Goal: Task Accomplishment & Management: Complete application form

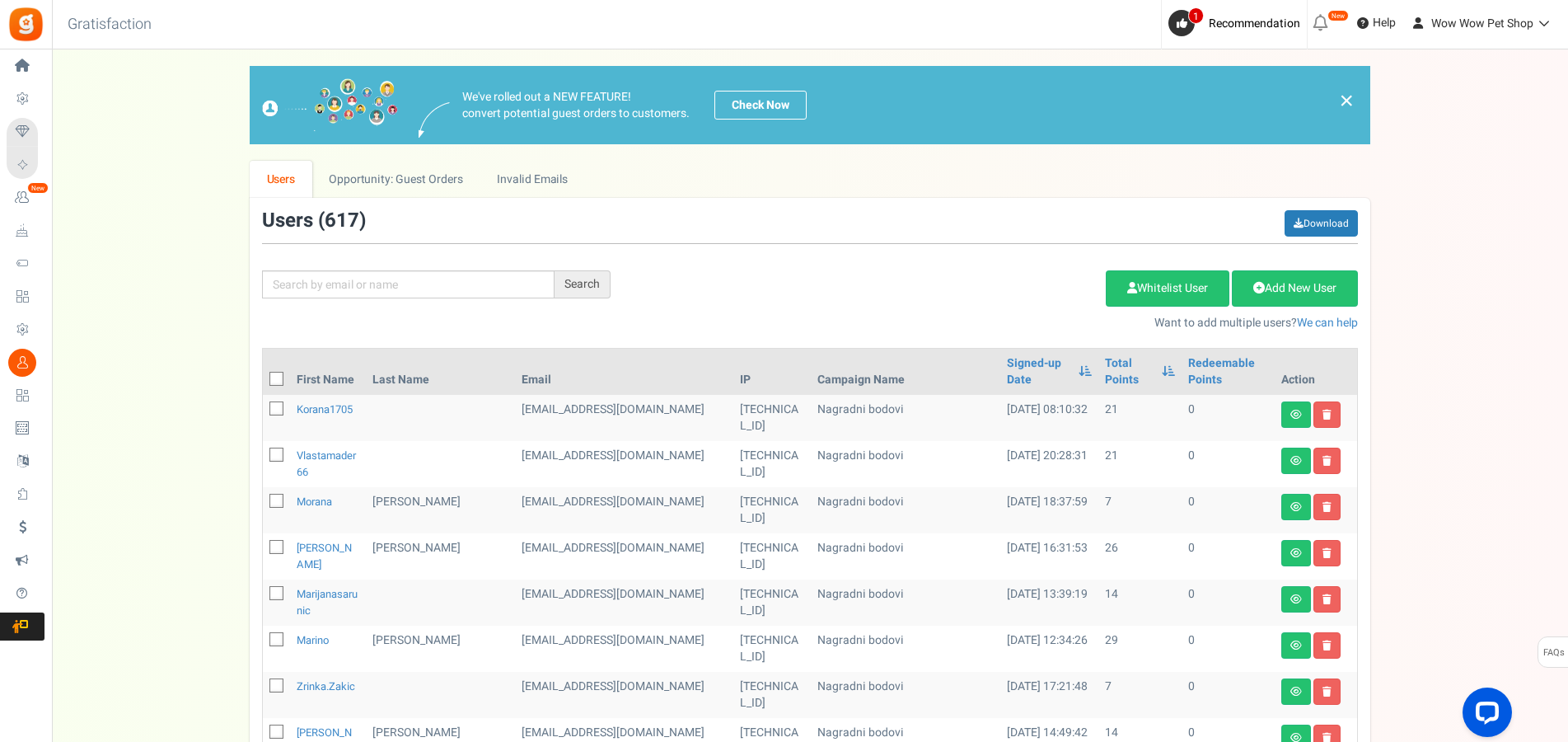
click at [422, 269] on div "Search Add Etsy Order Delete Selected Users Import Users Spam Protection Subtra…" at bounding box center [810, 271] width 1121 height 121
click at [419, 276] on input "text" at bounding box center [408, 284] width 293 height 28
type input "[PERSON_NAME]"
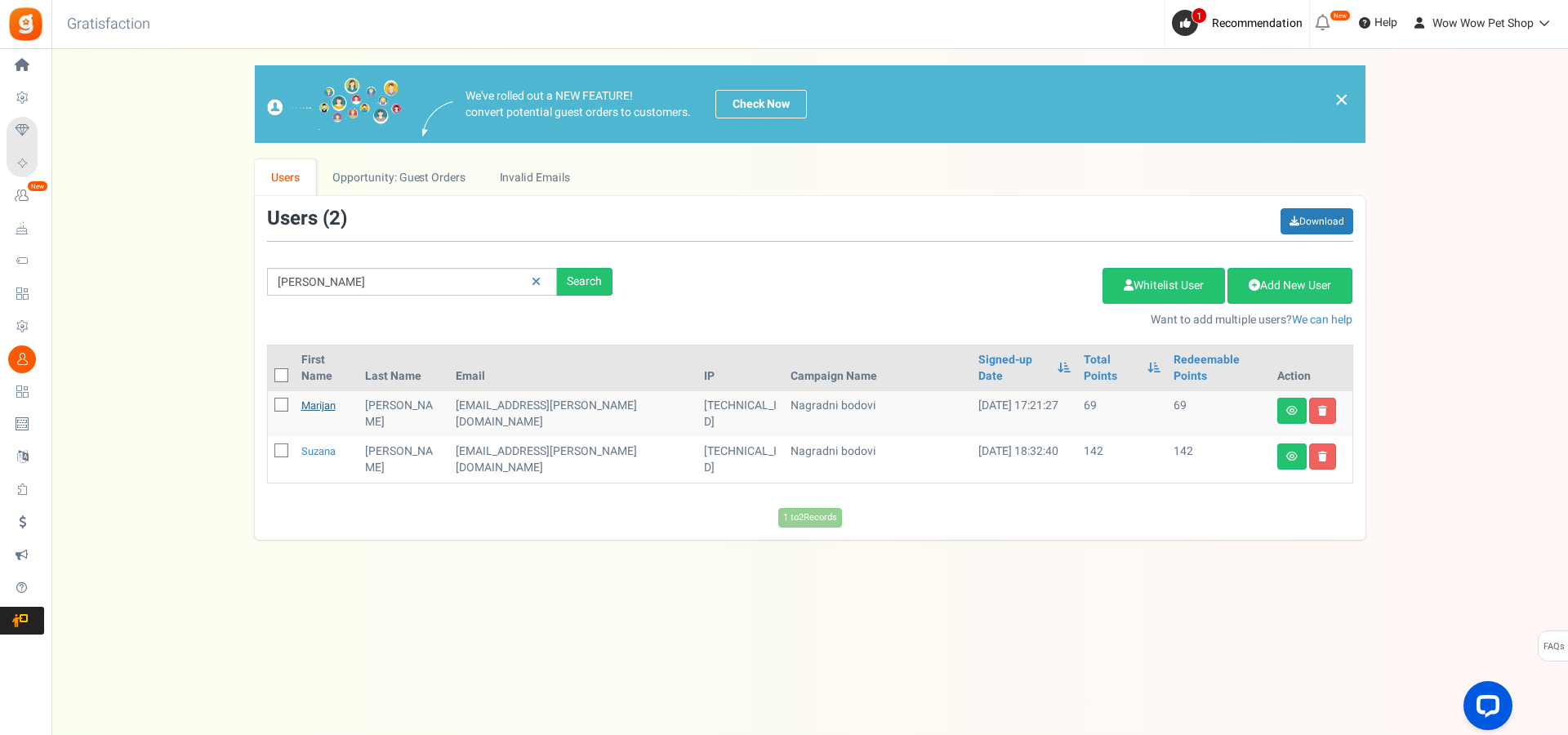
click at [320, 398] on link "Marijan" at bounding box center [318, 406] width 35 height 16
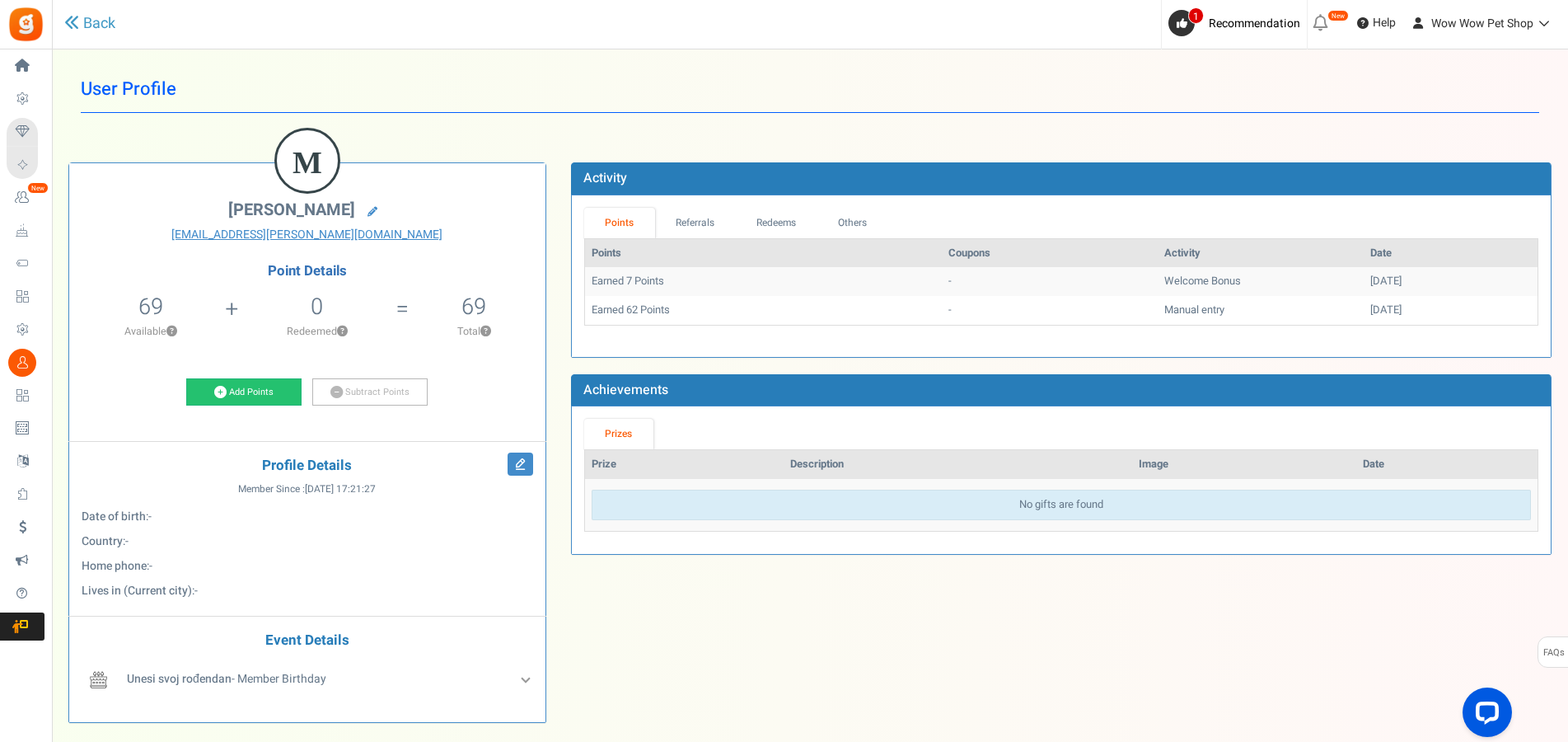
click at [236, 407] on div "Add Points Subtract Points" at bounding box center [307, 395] width 452 height 35
click at [231, 396] on link "Add Points" at bounding box center [244, 392] width 116 height 28
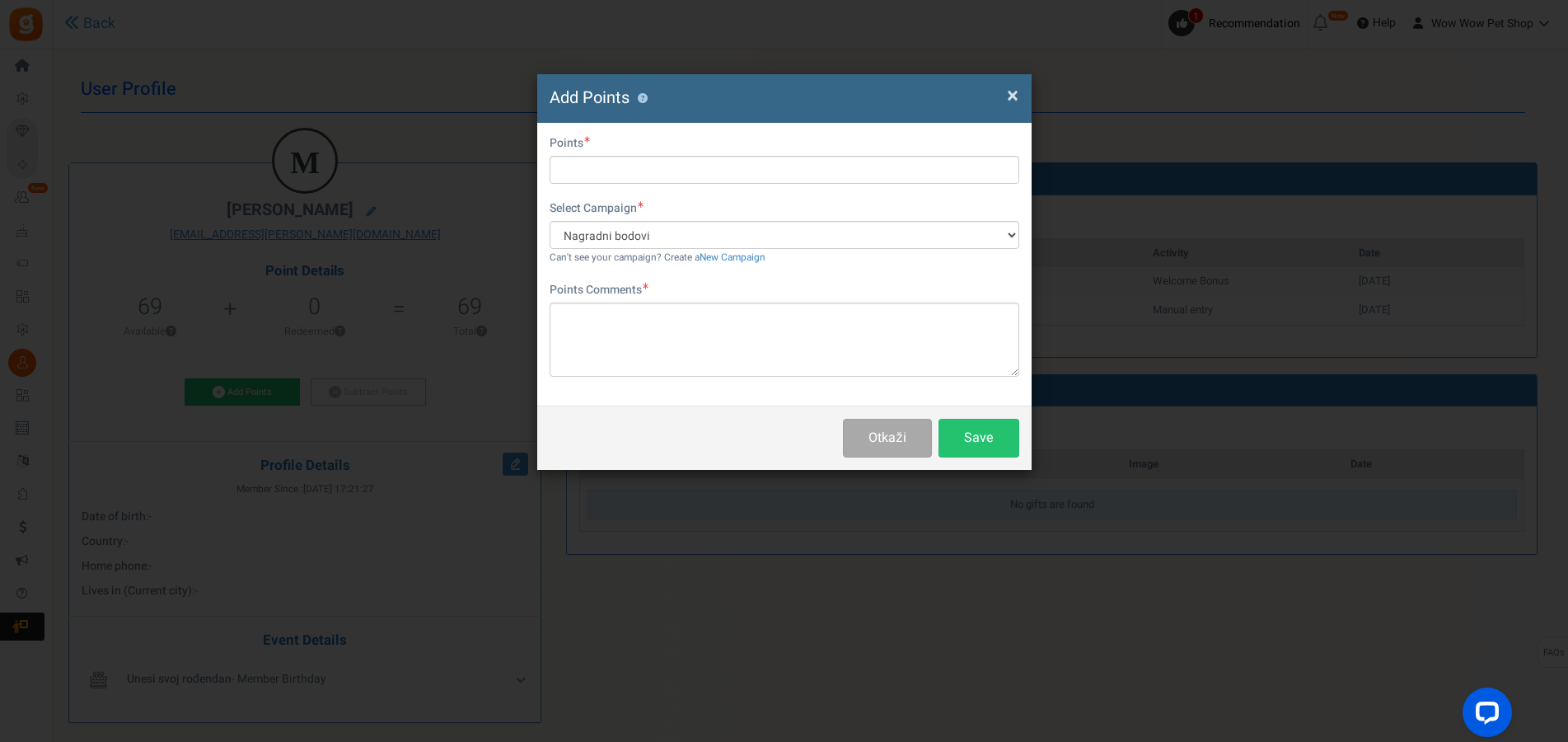
click at [634, 187] on div "First Name Last Name Email [EMAIL_ADDRESS][PERSON_NAME][DOMAIN_NAME] Do you wan…" at bounding box center [784, 264] width 495 height 282
click at [639, 171] on input "text" at bounding box center [784, 170] width 470 height 28
type input "22"
click at [649, 314] on textarea at bounding box center [784, 339] width 470 height 74
type textarea "Račun br. 1626"
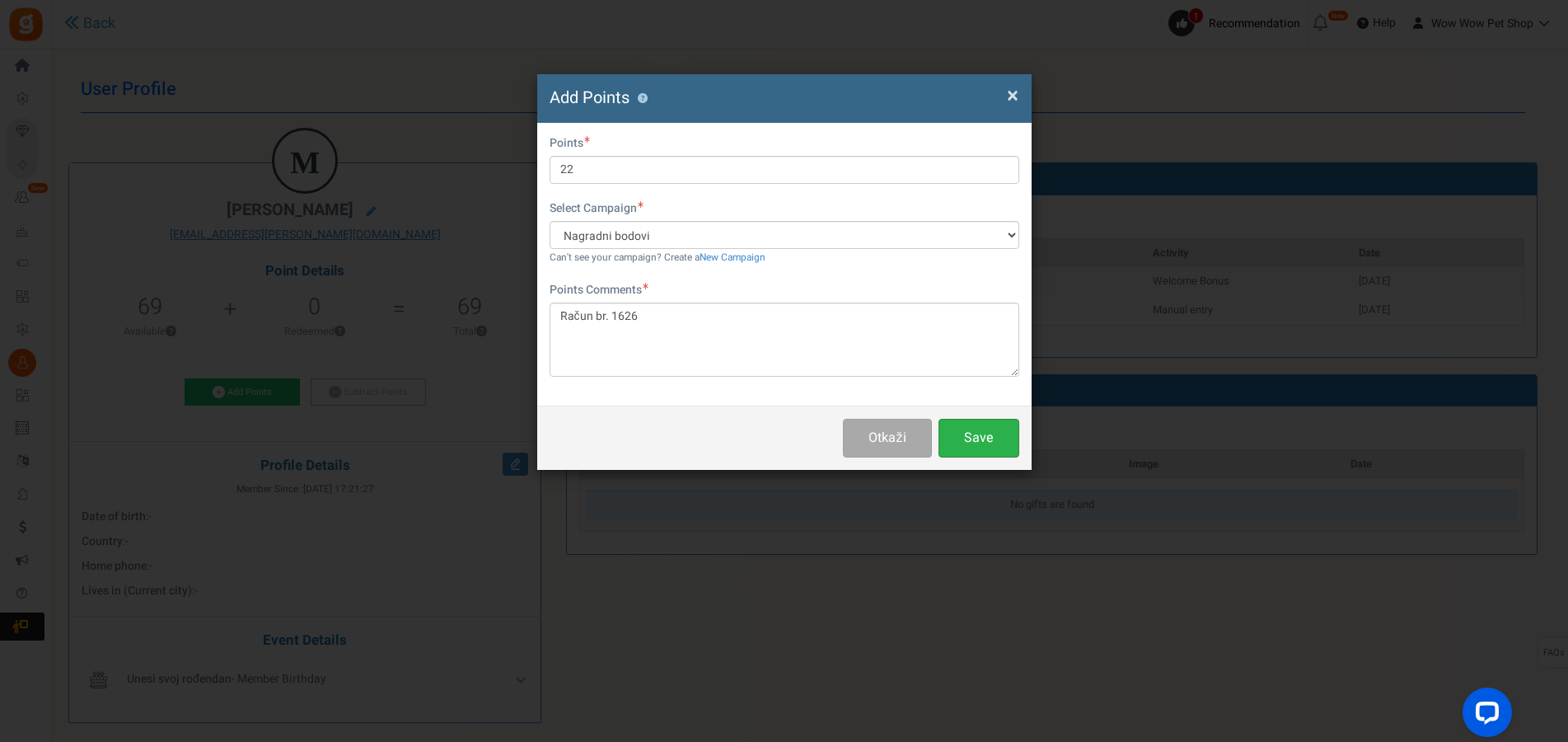
click at [953, 452] on button "Save" at bounding box center [979, 438] width 81 height 39
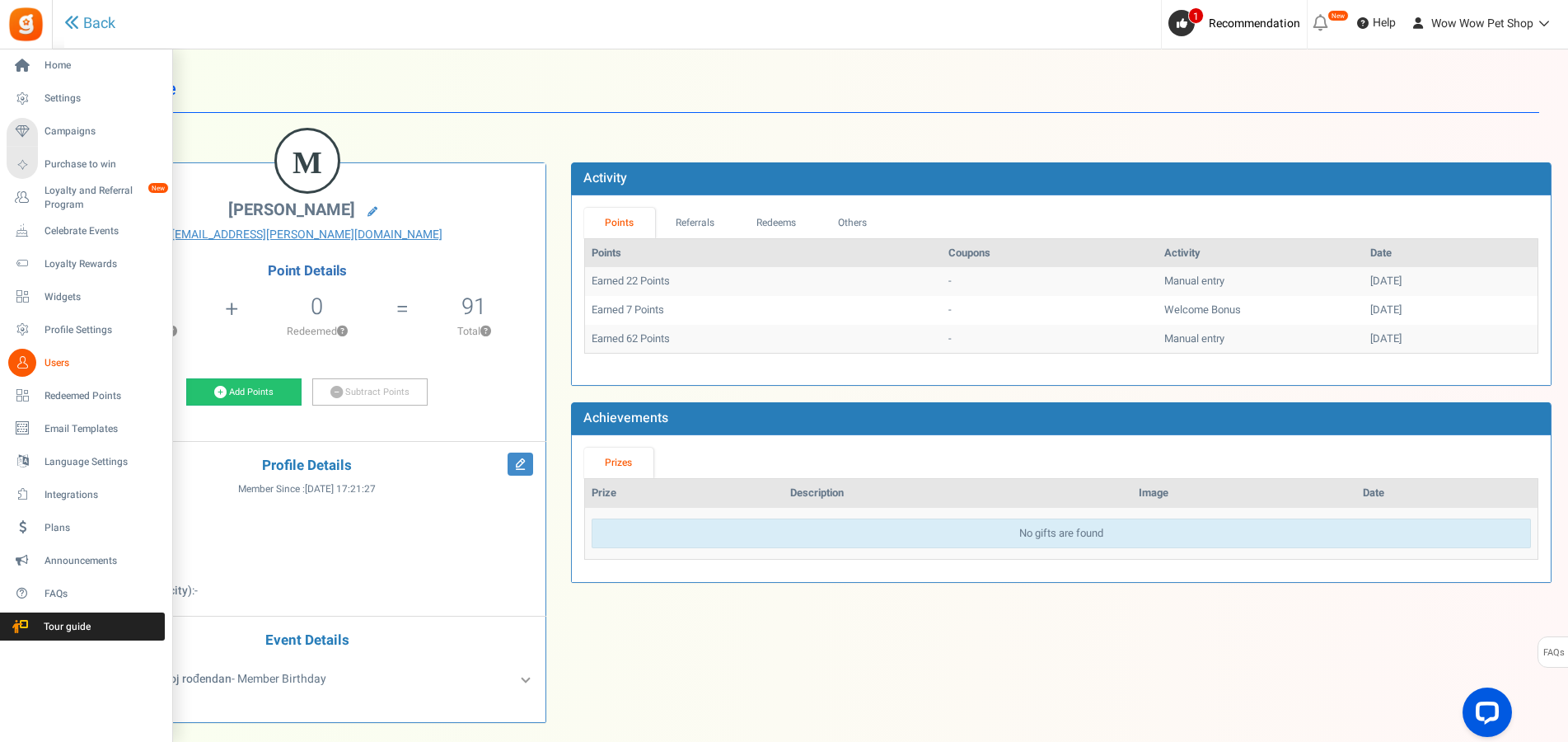
click at [36, 365] on link "Users" at bounding box center [85, 363] width 158 height 28
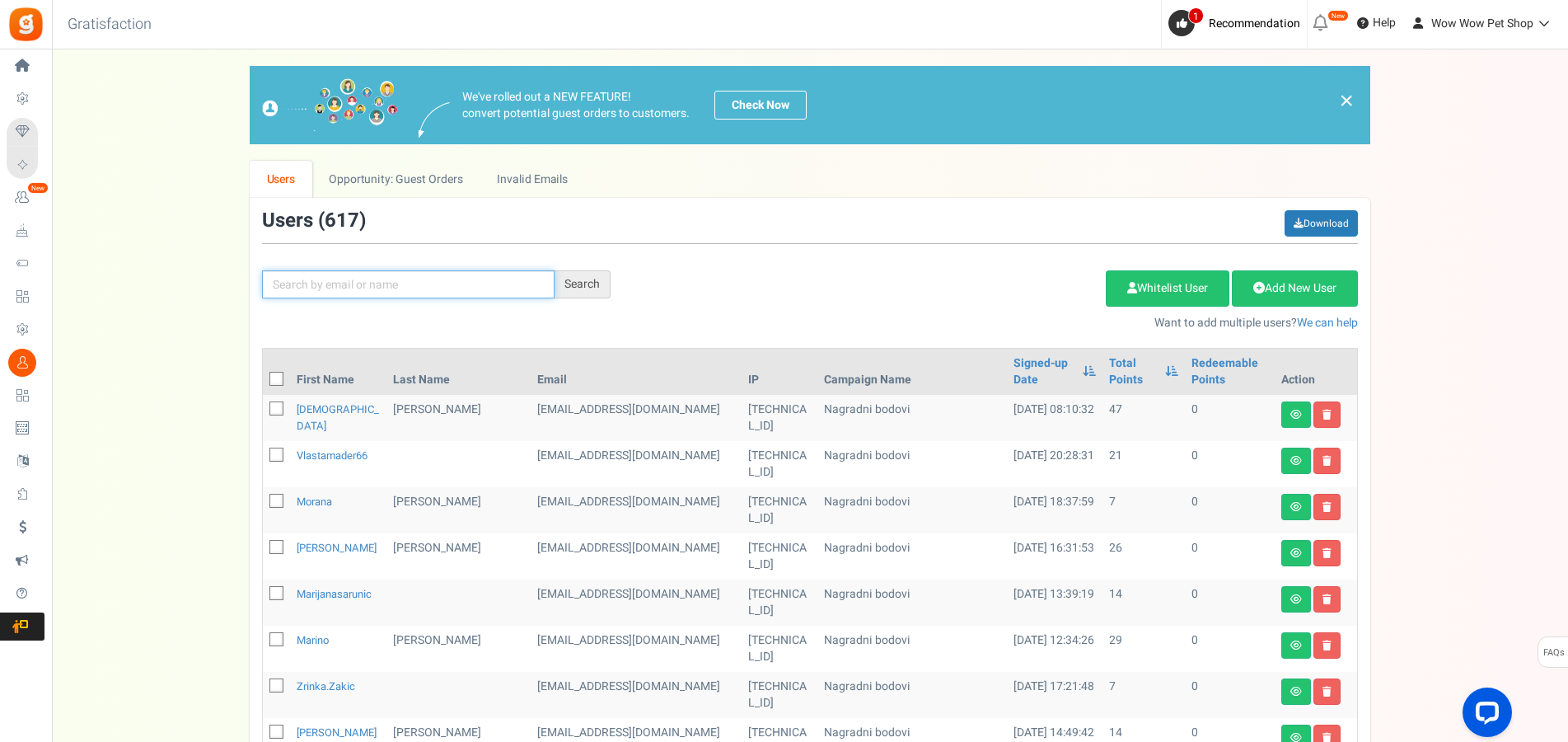
click at [487, 283] on input "text" at bounding box center [408, 284] width 293 height 28
type input "[PERSON_NAME]"
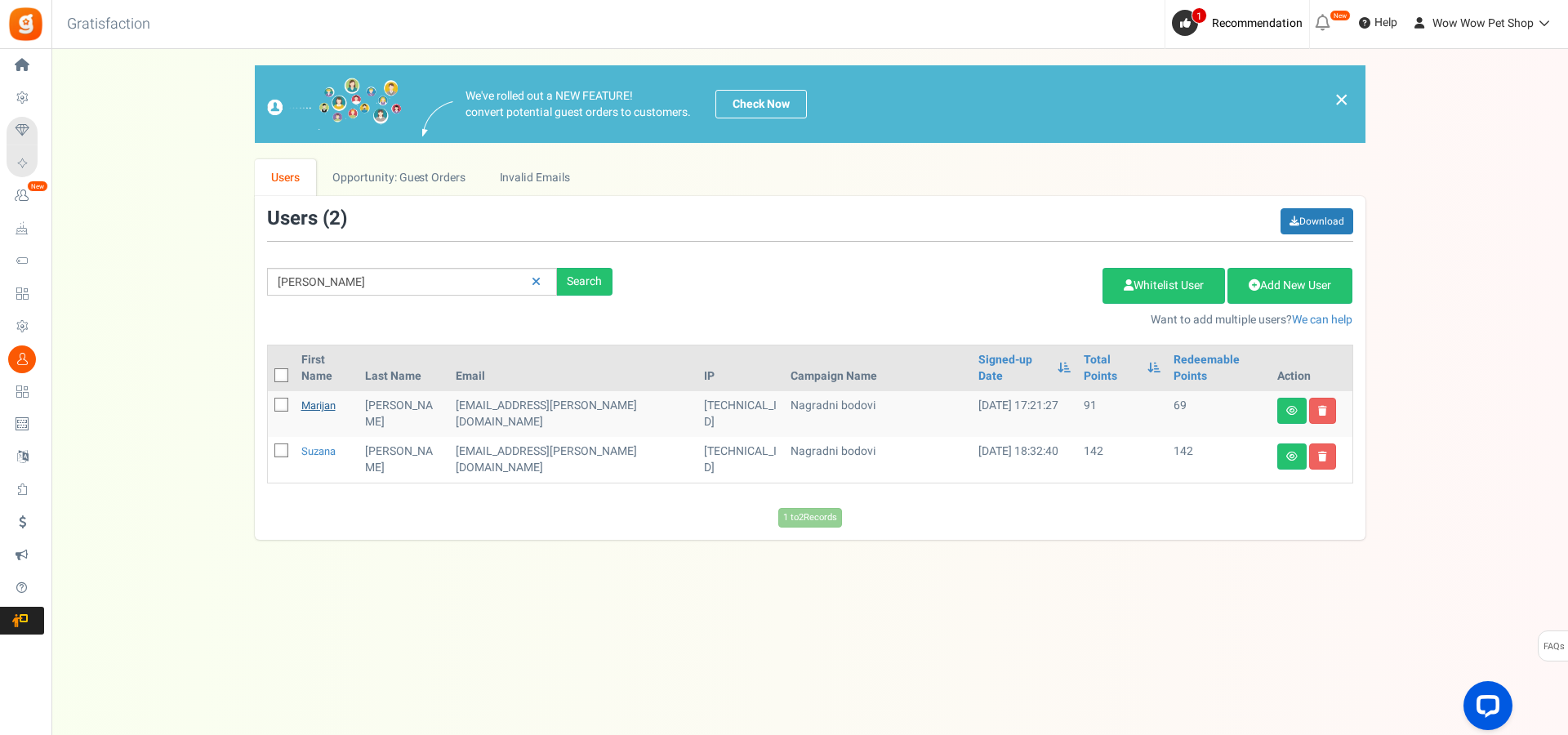
click at [328, 398] on link "Marijan" at bounding box center [318, 406] width 35 height 16
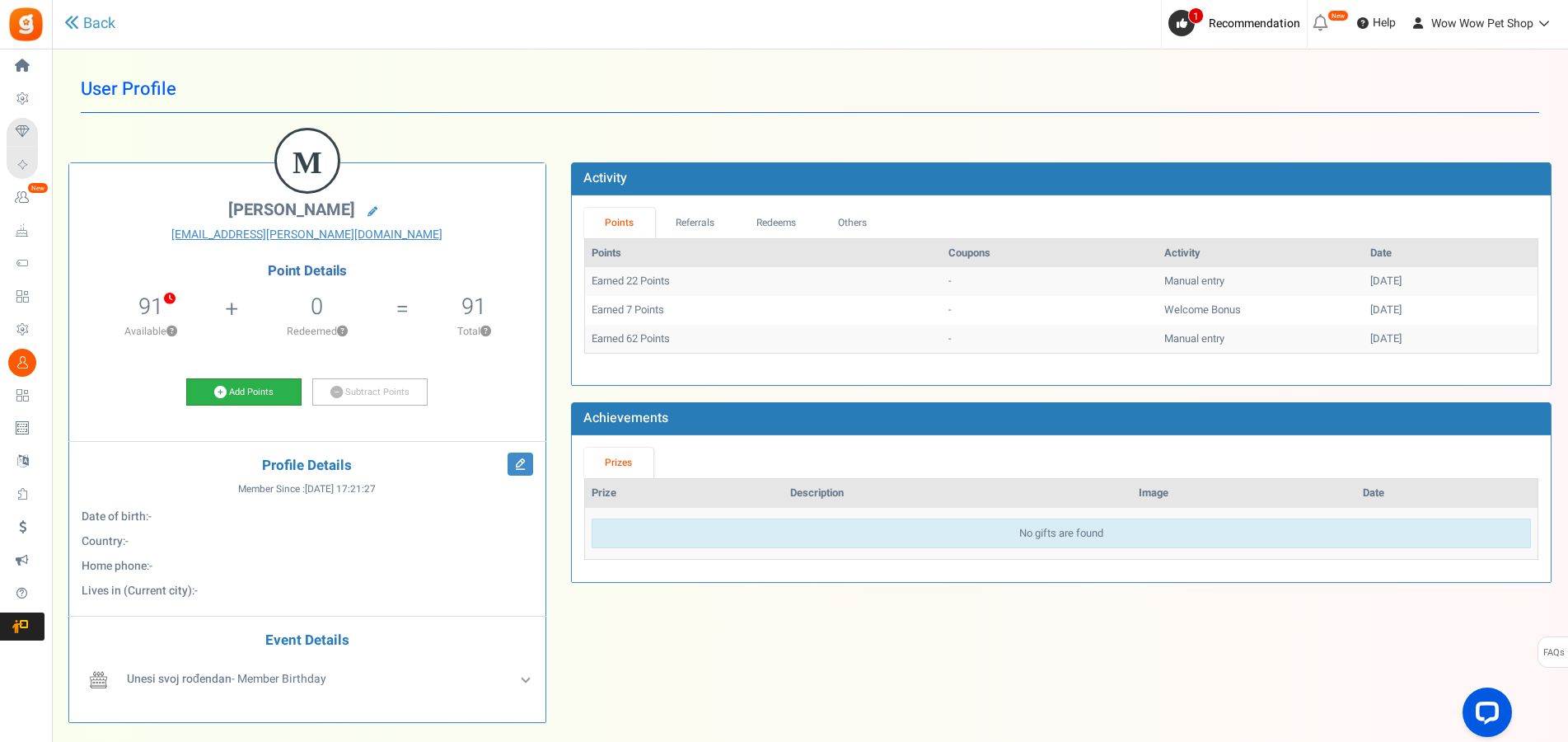
click at [257, 392] on link "Add Points" at bounding box center [244, 392] width 116 height 28
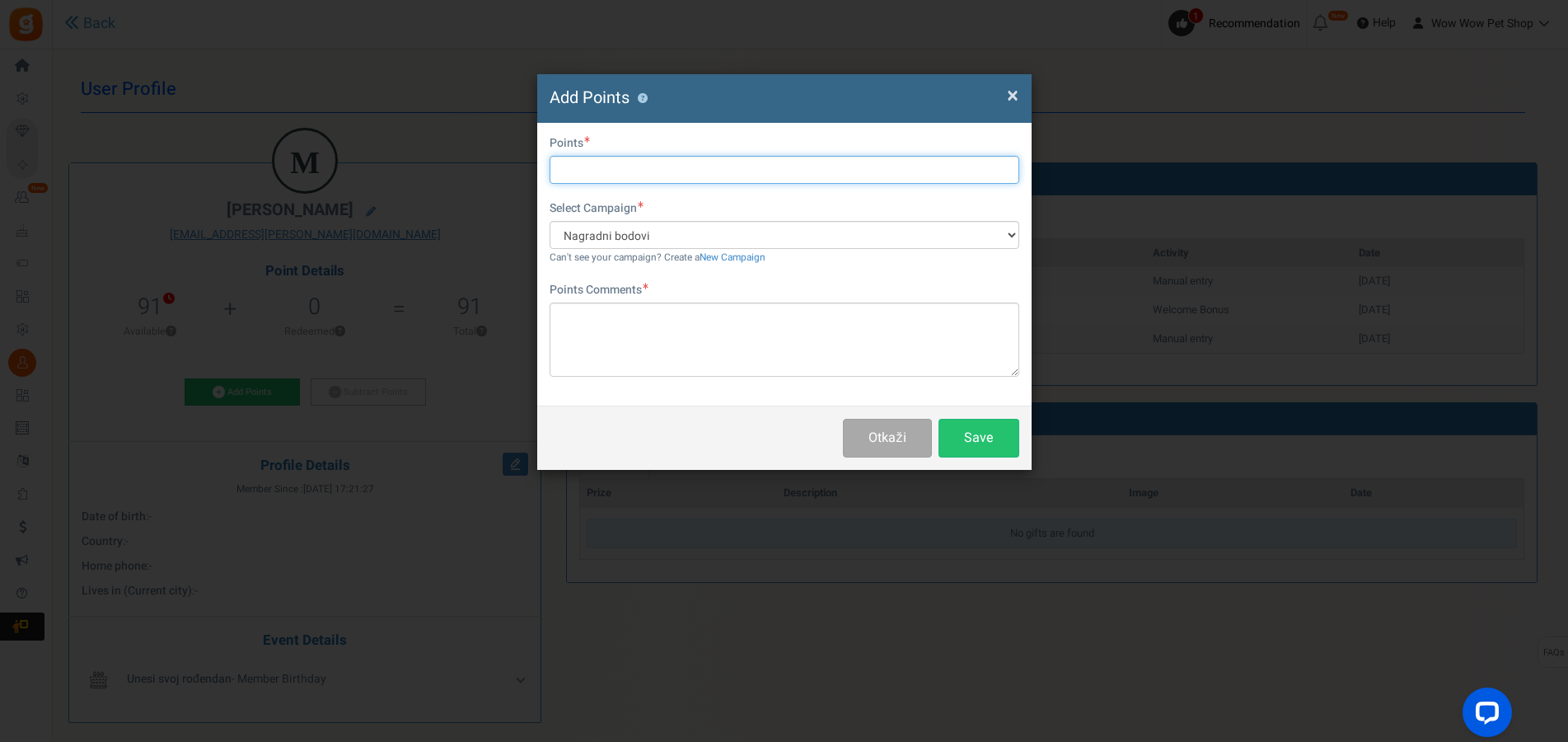
click at [621, 173] on input "text" at bounding box center [784, 170] width 470 height 28
type input "62"
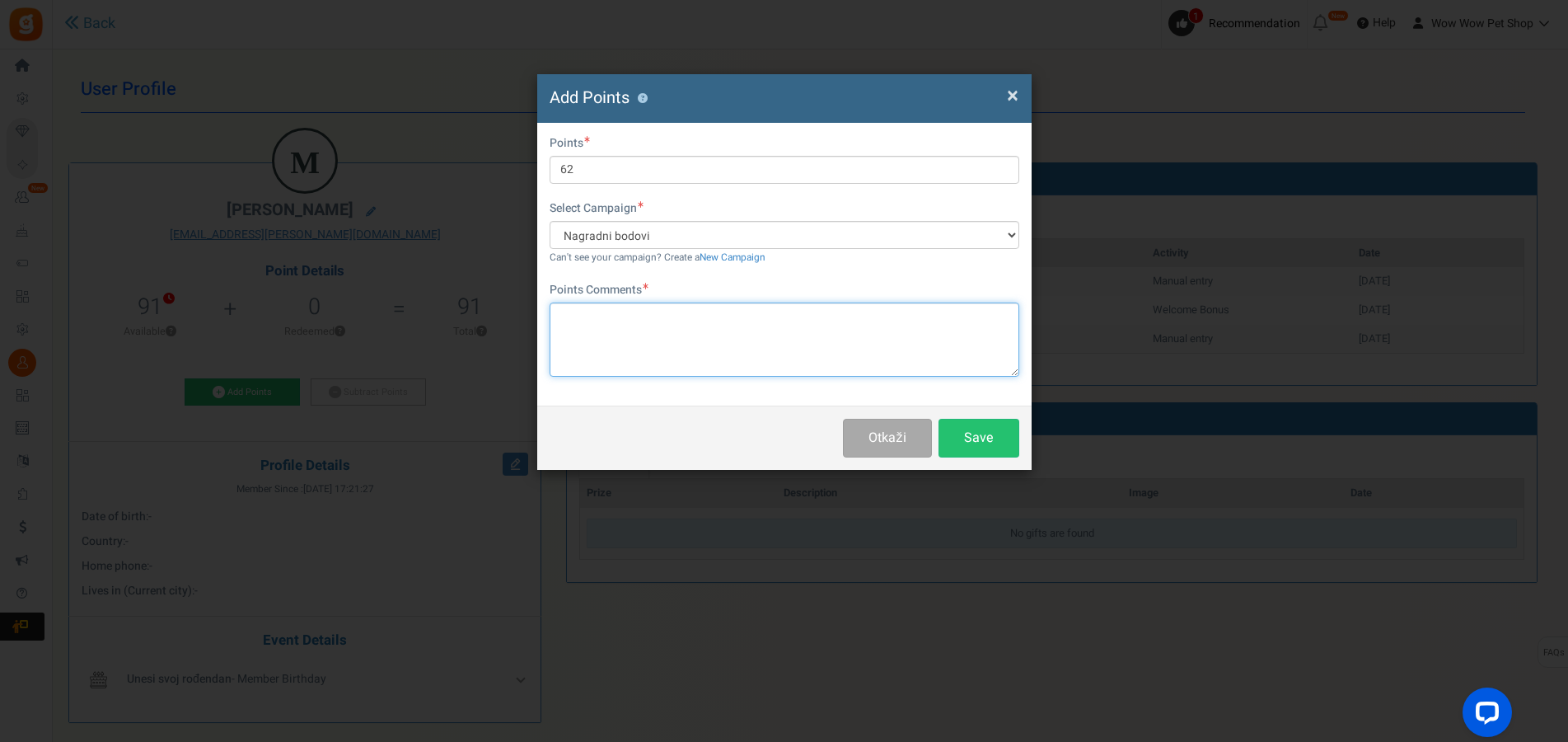
click at [658, 345] on textarea at bounding box center [784, 339] width 470 height 74
type textarea "Račun br. 1627"
click at [972, 438] on button "Save" at bounding box center [979, 438] width 81 height 39
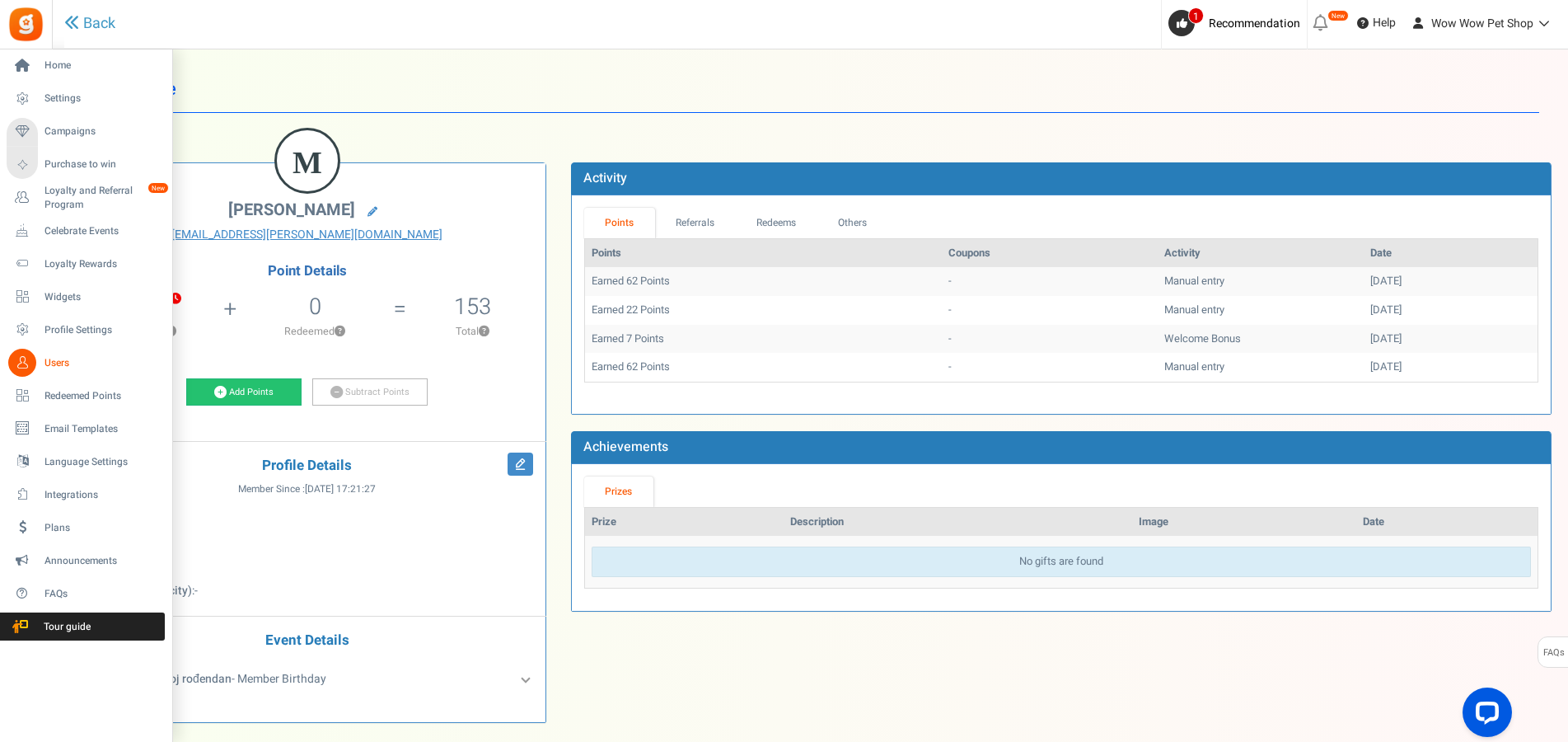
click at [28, 367] on icon at bounding box center [23, 363] width 28 height 28
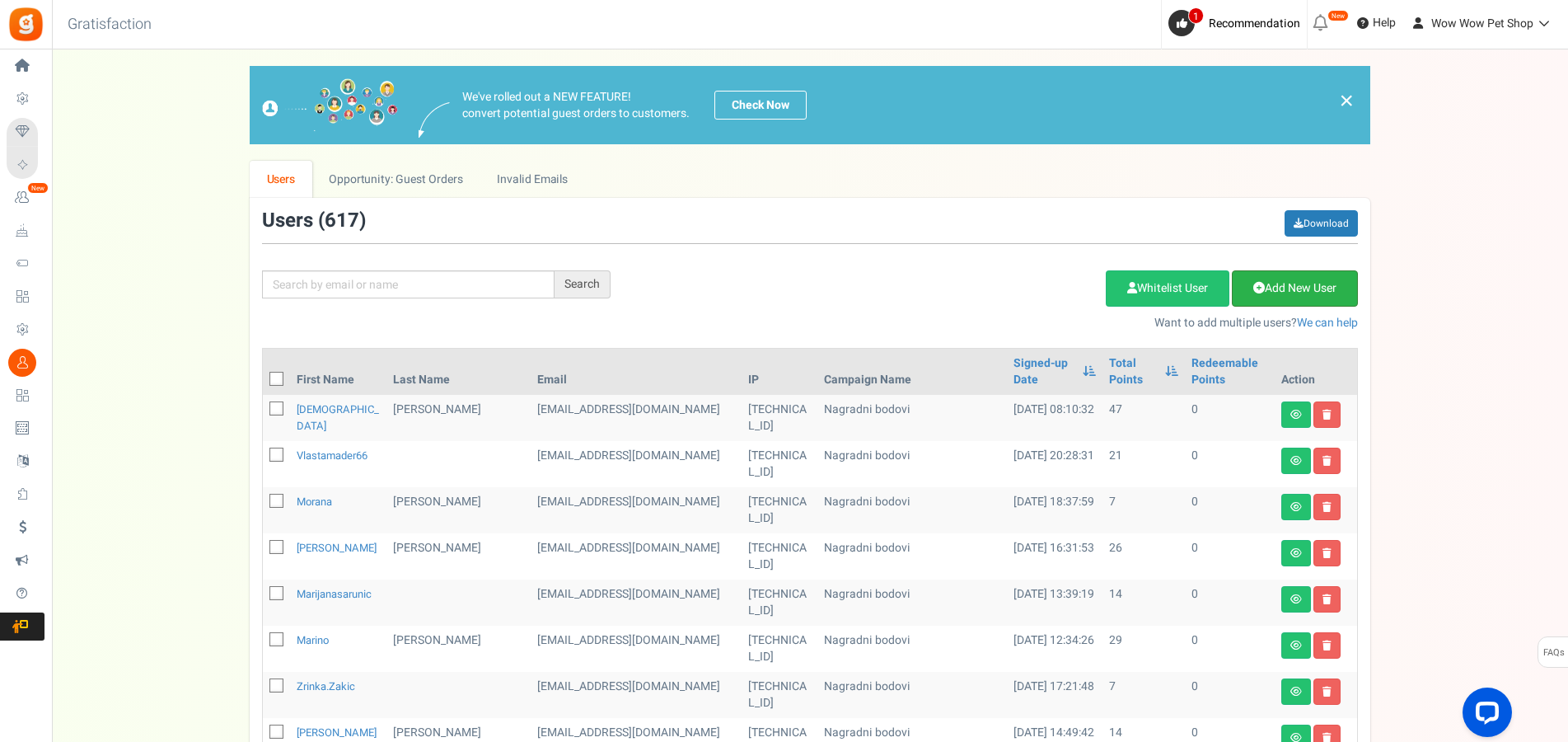
click at [1300, 294] on link "Add New User" at bounding box center [1294, 288] width 126 height 36
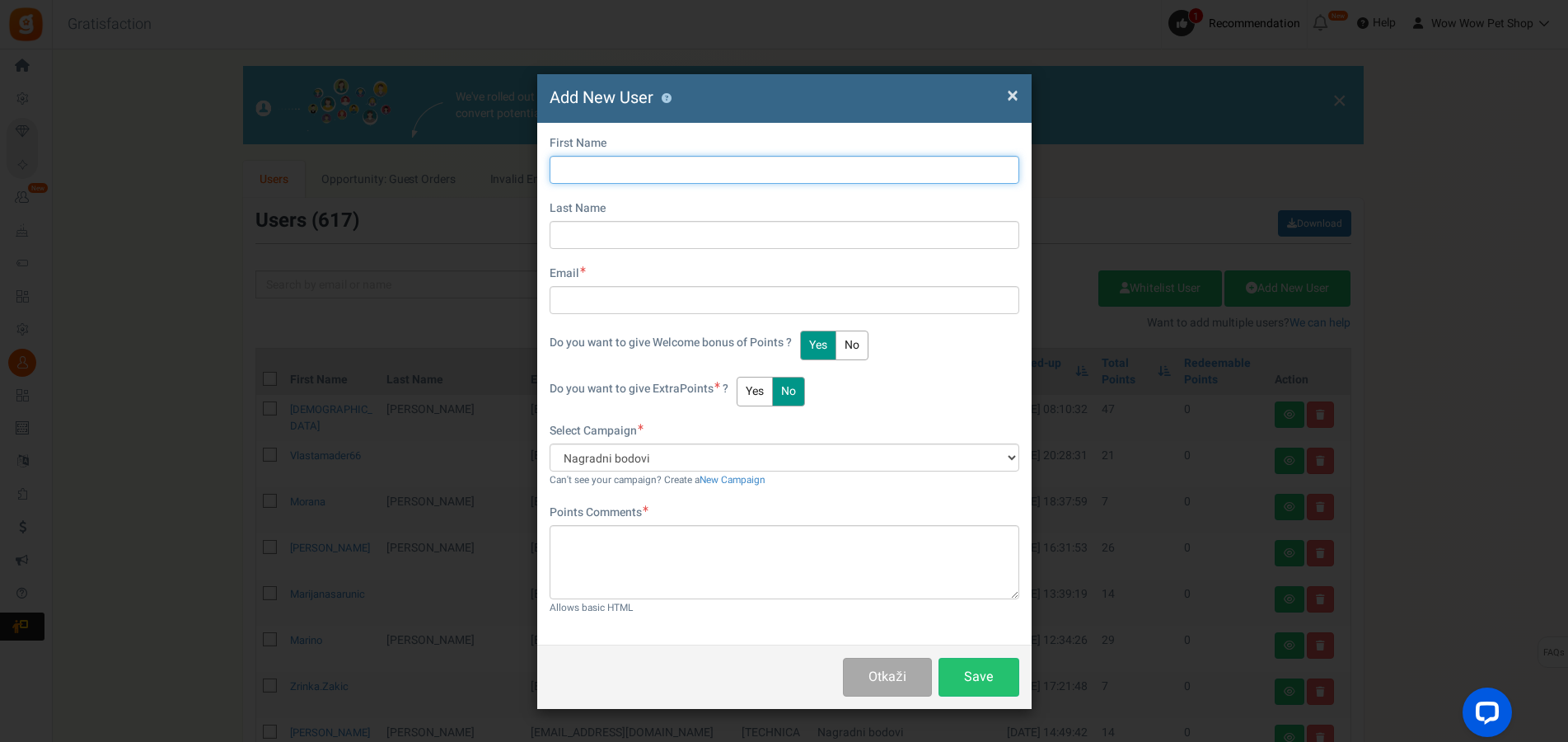
click at [613, 174] on input "text" at bounding box center [784, 170] width 470 height 28
type input "Ombretta"
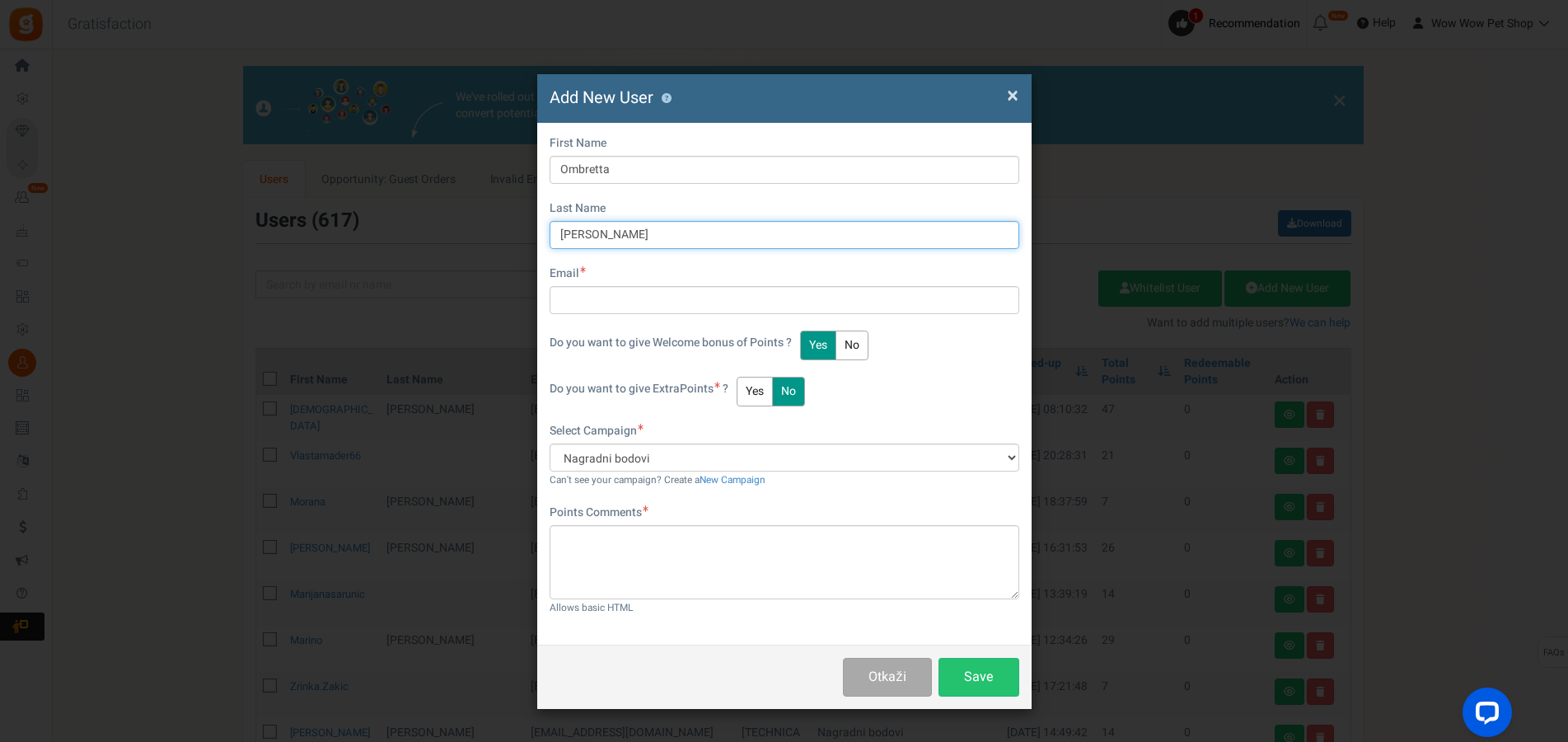
type input "[PERSON_NAME]"
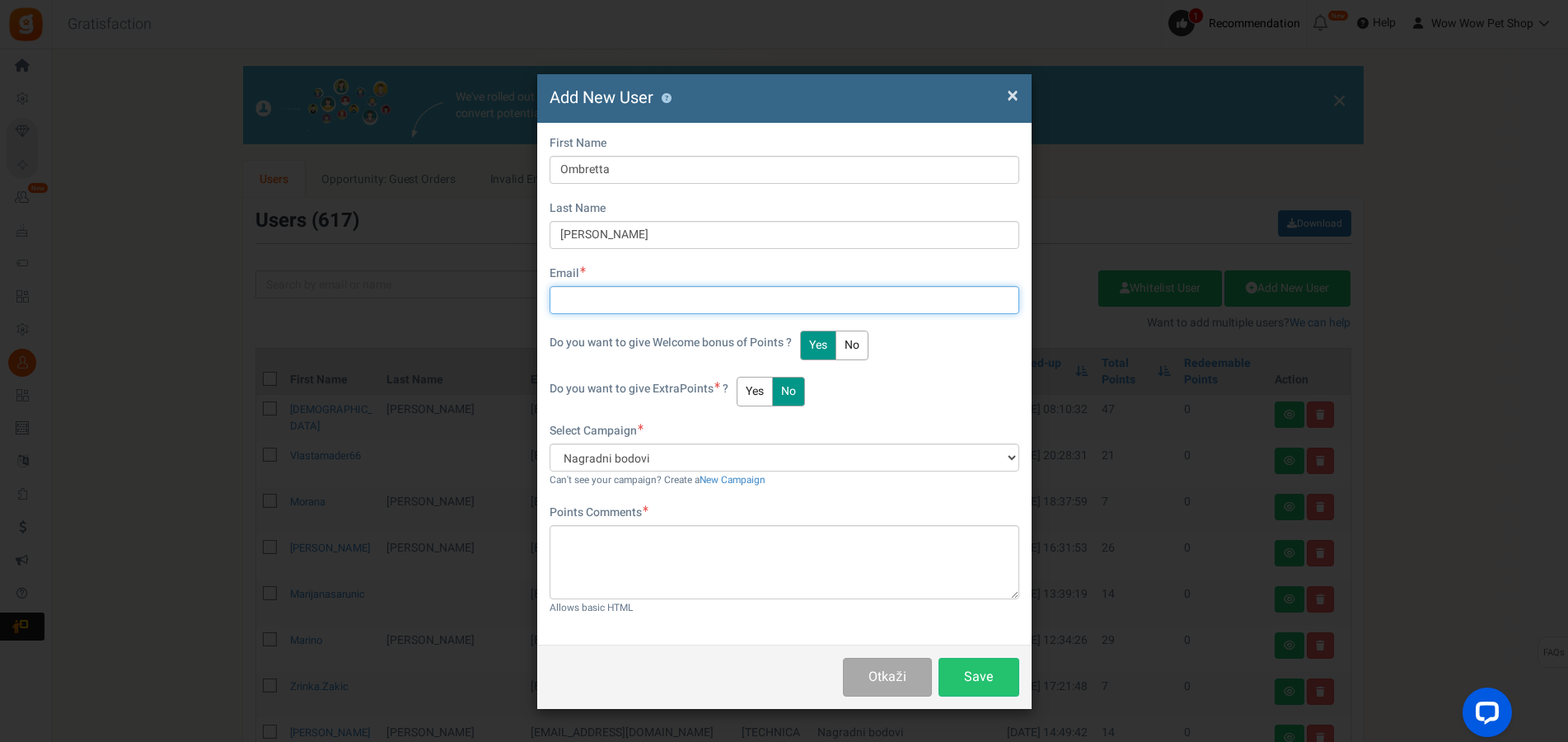
click at [595, 298] on input "text" at bounding box center [784, 300] width 470 height 28
type input "[EMAIL_ADDRESS][DOMAIN_NAME]"
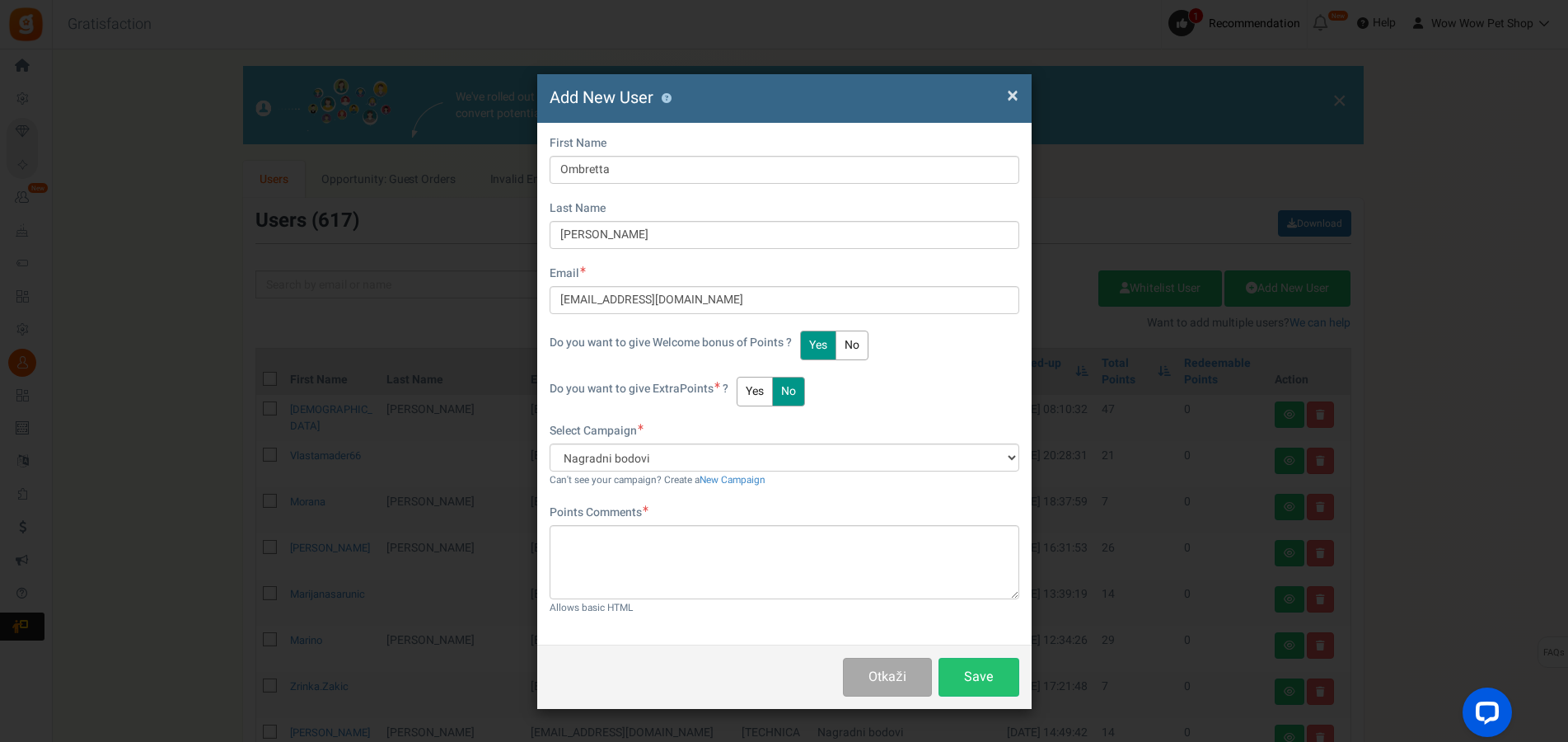
click at [772, 395] on button "Yes" at bounding box center [755, 390] width 36 height 29
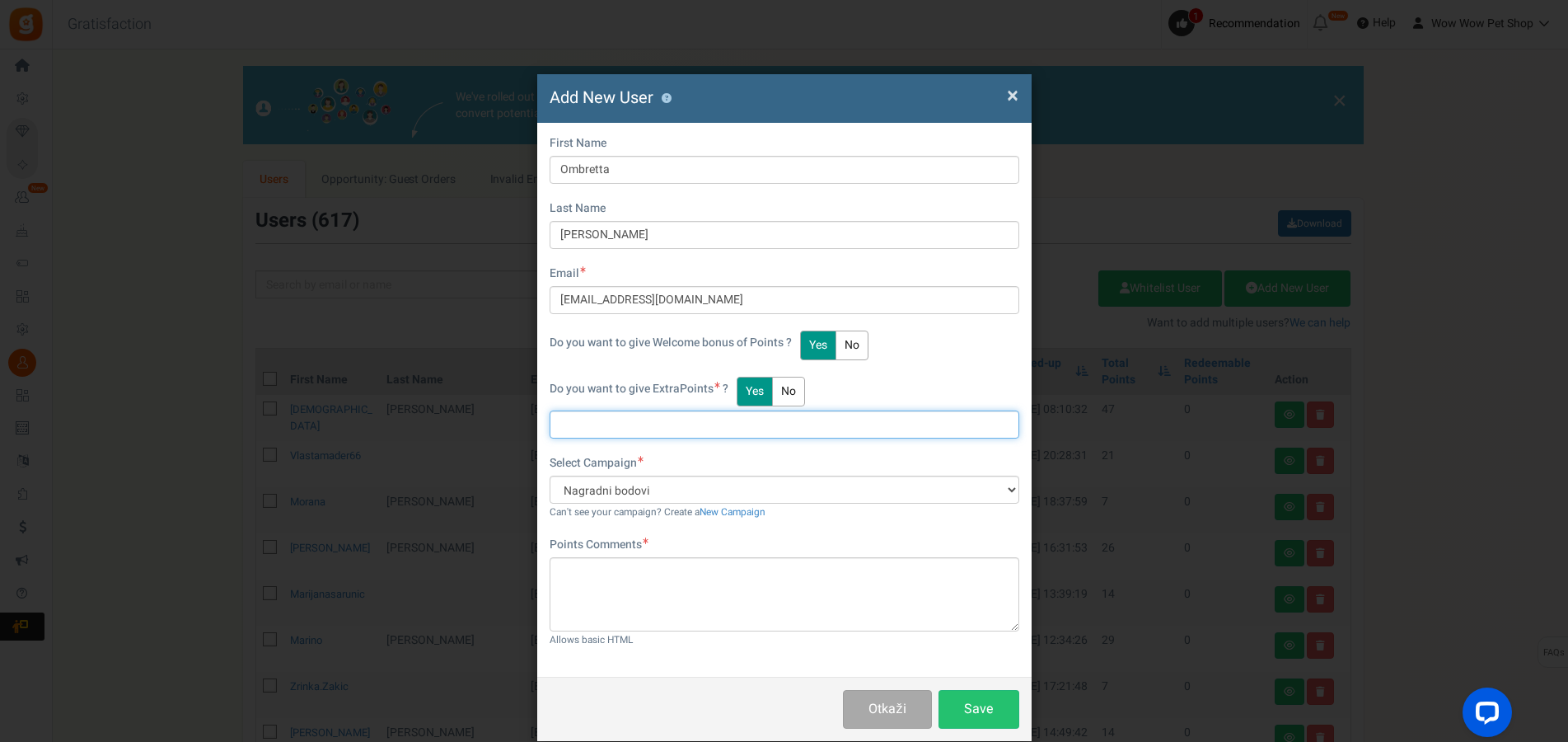
click at [677, 438] on input "text" at bounding box center [784, 425] width 470 height 28
click at [631, 425] on input "text" at bounding box center [784, 425] width 470 height 28
click at [607, 440] on div "First Name Ombretta Last Name [PERSON_NAME] Email [EMAIL_ADDRESS][DOMAIN_NAME] …" at bounding box center [784, 400] width 495 height 553
click at [608, 428] on input "text" at bounding box center [784, 425] width 470 height 28
type input "23"
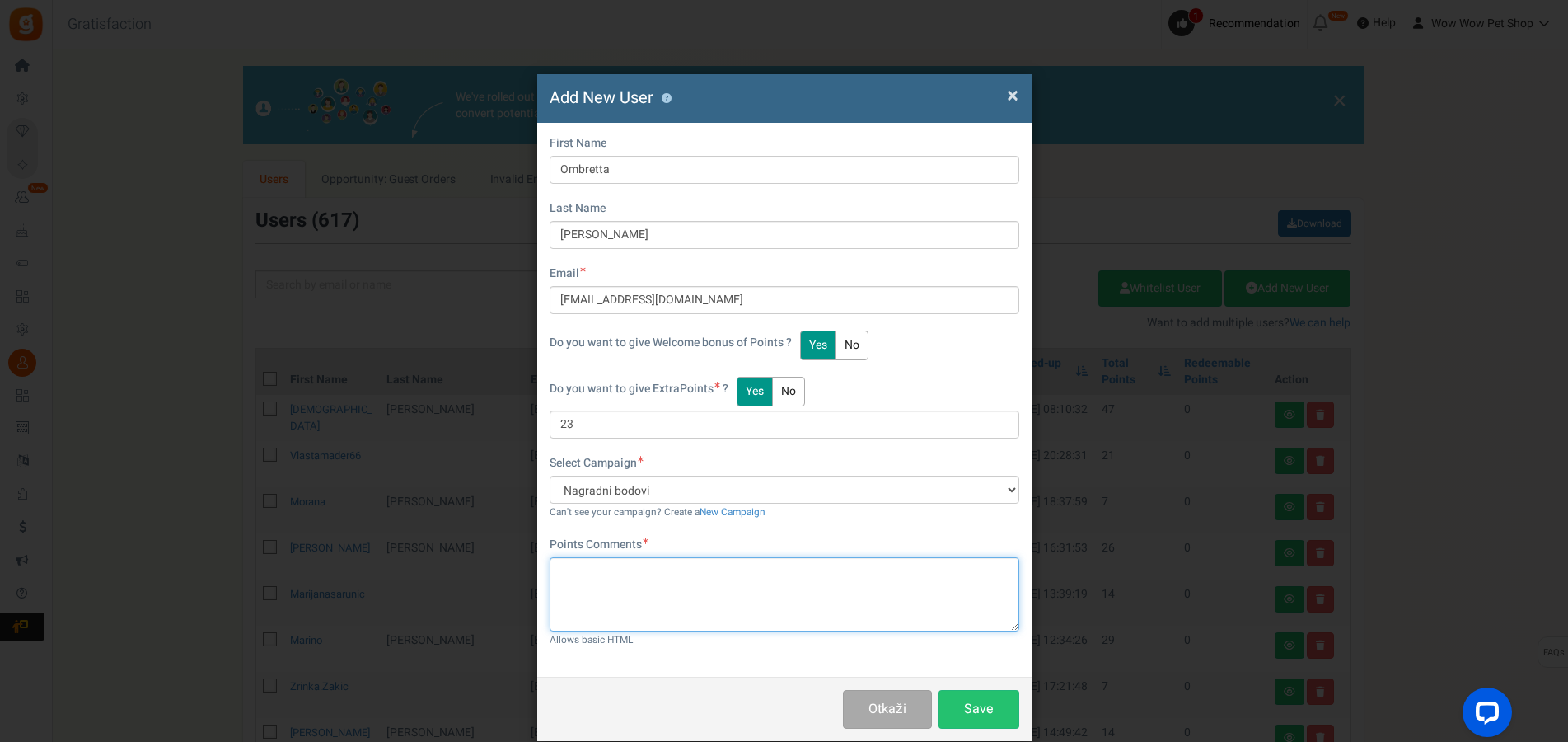
click at [617, 591] on textarea at bounding box center [784, 594] width 470 height 74
type textarea "Računi br. 1628 i 1629"
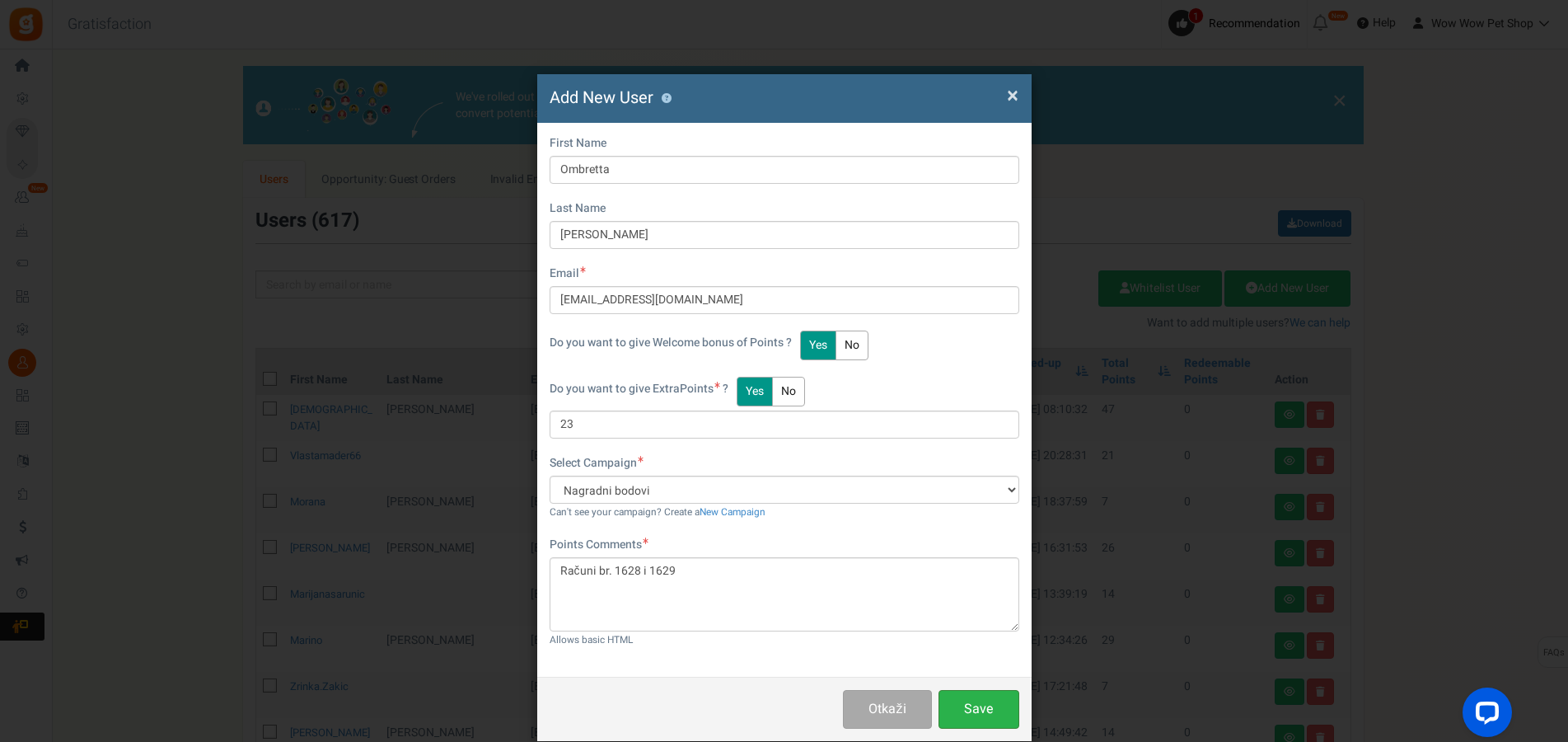
click at [970, 712] on button "Save" at bounding box center [979, 709] width 81 height 39
